Goal: Task Accomplishment & Management: Use online tool/utility

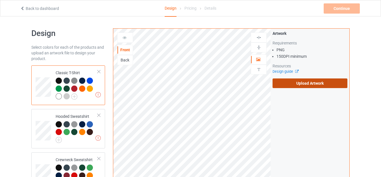
click at [297, 86] on label "Upload Artwork" at bounding box center [310, 83] width 75 height 10
click at [0, 0] on input "Upload Artwork" at bounding box center [0, 0] width 0 height 0
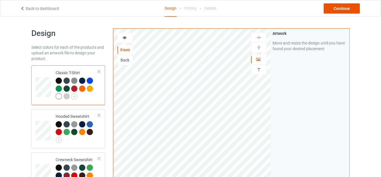
click at [338, 7] on div "Continue" at bounding box center [342, 8] width 36 height 10
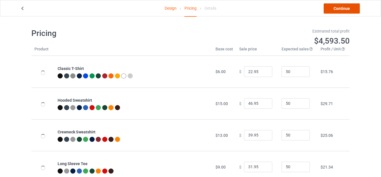
click at [340, 8] on link "Continue" at bounding box center [342, 8] width 36 height 10
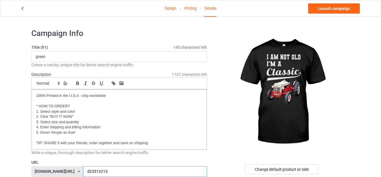
click at [83, 166] on input "d23513213" at bounding box center [145, 171] width 124 height 11
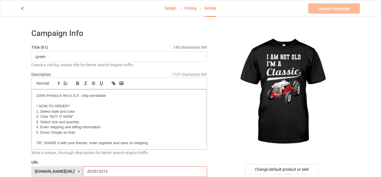
scroll to position [57, 0]
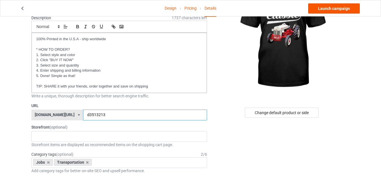
type input "d3513213"
click at [324, 10] on link "Launch campaign" at bounding box center [334, 8] width 52 height 10
